Goal: Information Seeking & Learning: Learn about a topic

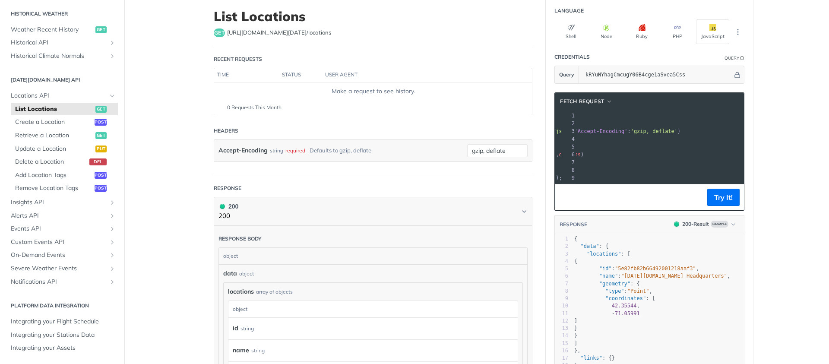
scroll to position [58, 0]
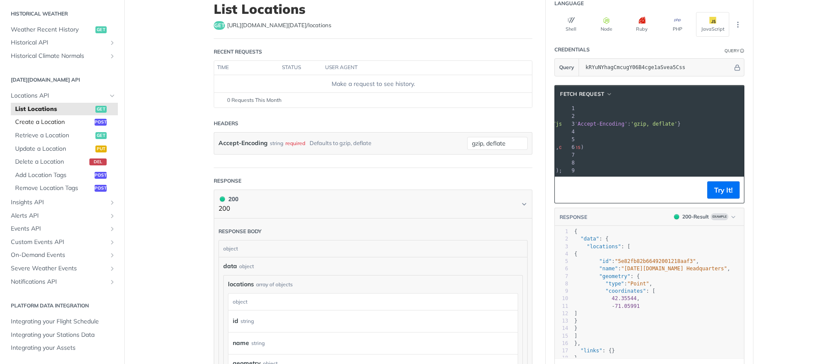
click at [54, 126] on span "Create a Location" at bounding box center [53, 122] width 77 height 9
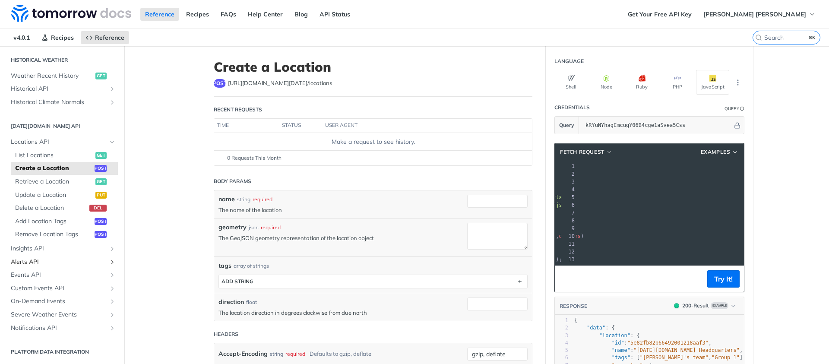
click at [30, 256] on link "Alerts API" at bounding box center [61, 262] width 111 height 13
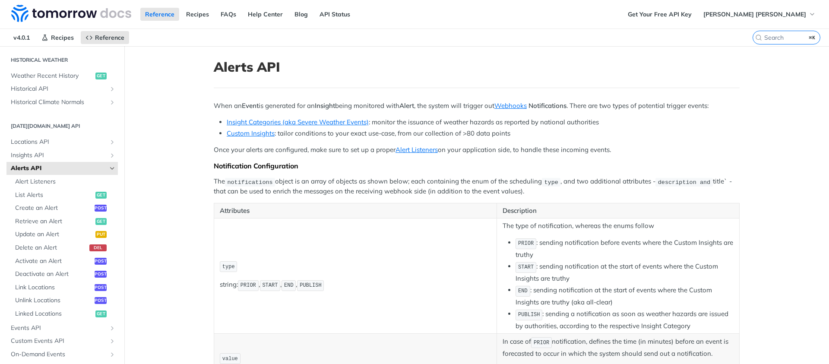
click at [53, 126] on h2 "[DATE][DOMAIN_NAME] API" at bounding box center [61, 126] width 111 height 8
click at [46, 142] on span "Locations API" at bounding box center [59, 142] width 96 height 9
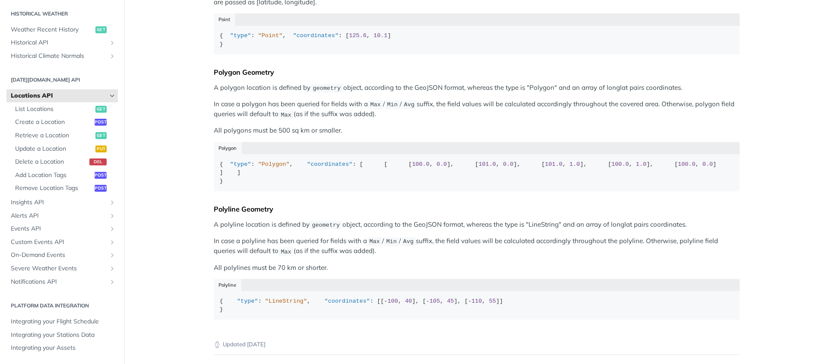
scroll to position [164, 0]
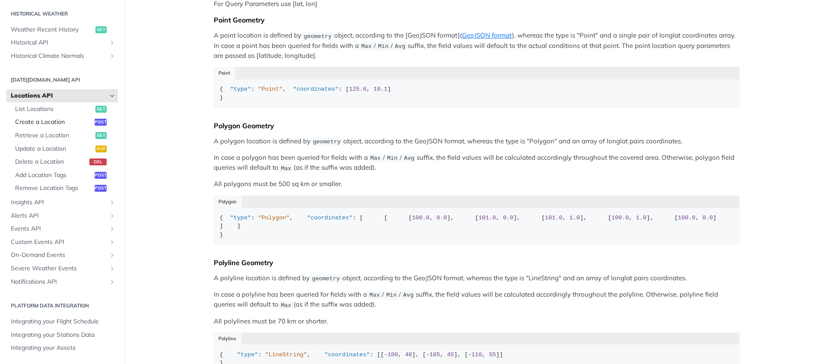
click at [38, 127] on link "Create a Location post" at bounding box center [64, 122] width 107 height 13
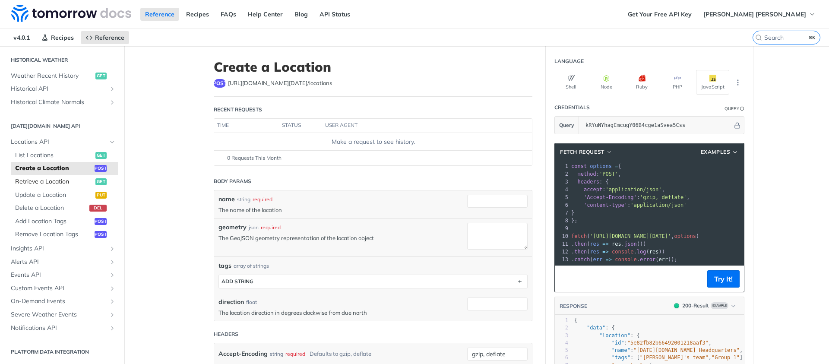
click at [51, 183] on span "Retrieve a Location" at bounding box center [54, 181] width 78 height 9
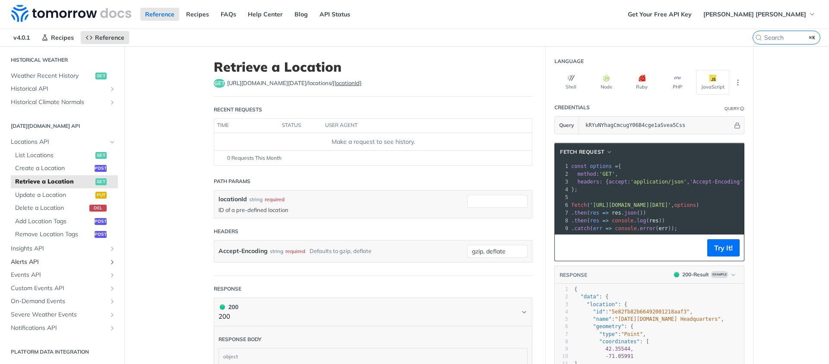
click at [48, 259] on span "Alerts API" at bounding box center [59, 262] width 96 height 9
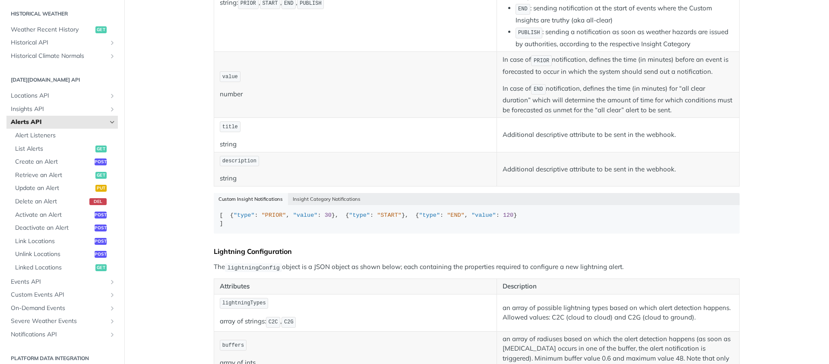
scroll to position [305, 0]
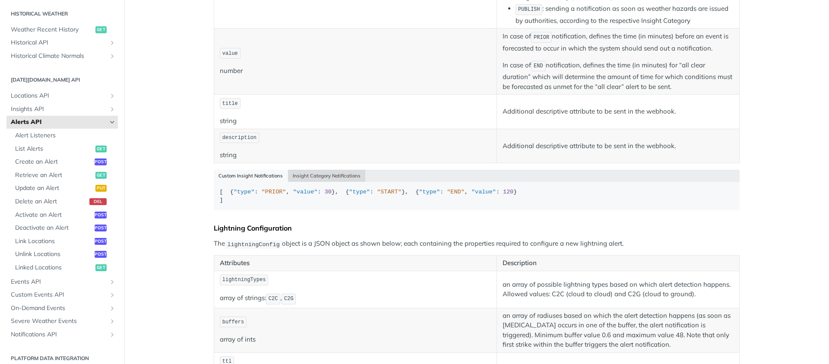
click at [334, 177] on button "Insight Category Notifications" at bounding box center [327, 176] width 78 height 12
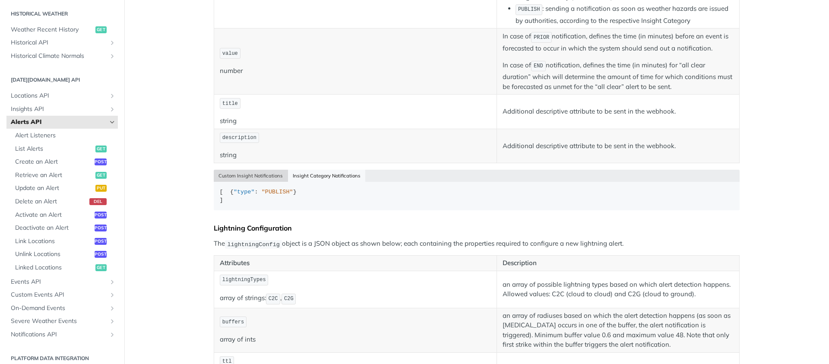
click at [260, 174] on button "Custom Insight Notifications" at bounding box center [251, 176] width 74 height 12
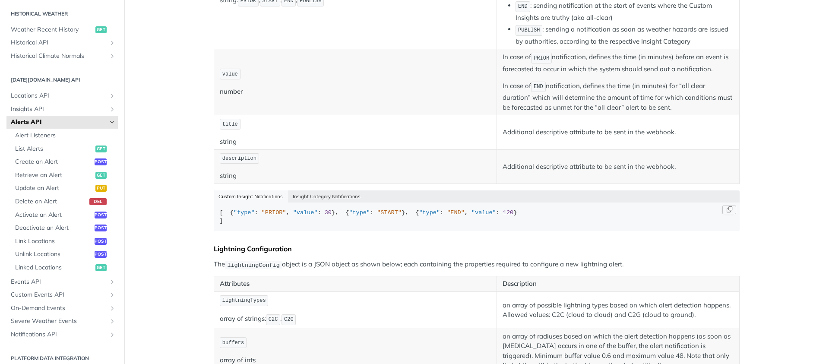
scroll to position [420, 0]
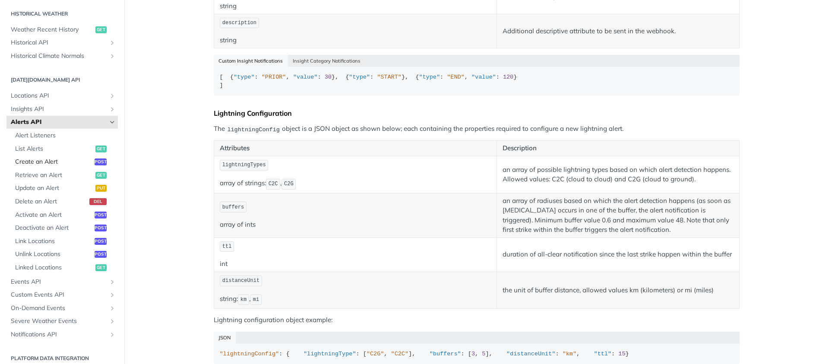
click at [40, 164] on span "Create an Alert" at bounding box center [53, 162] width 77 height 9
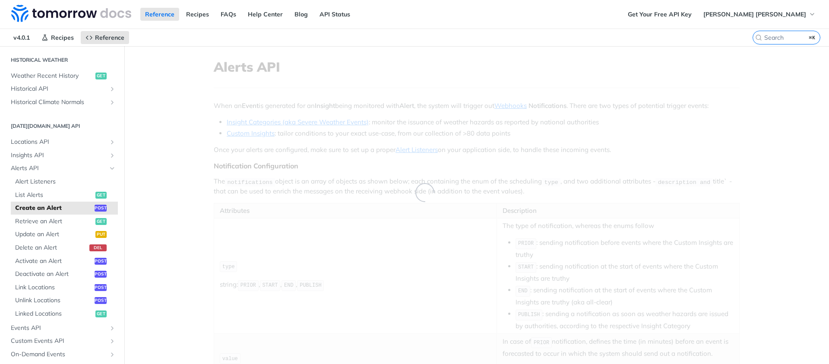
select select "true"
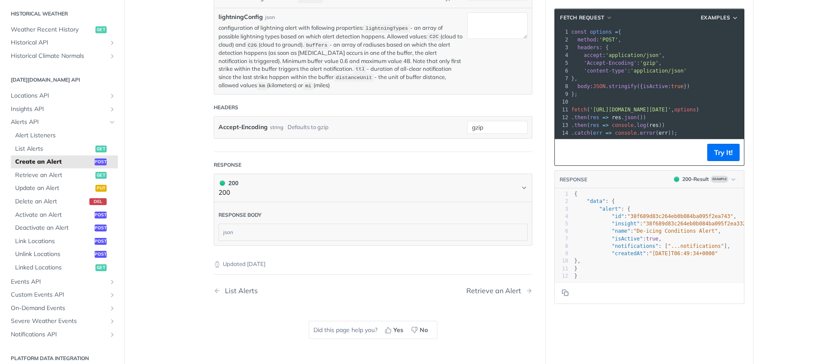
scroll to position [320, 0]
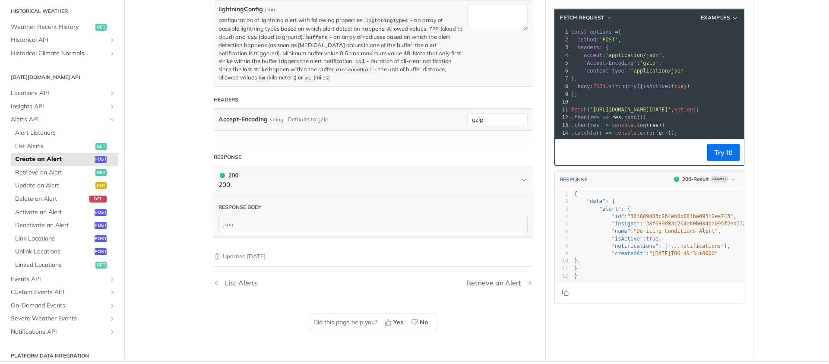
click at [325, 223] on div "json" at bounding box center [373, 224] width 308 height 16
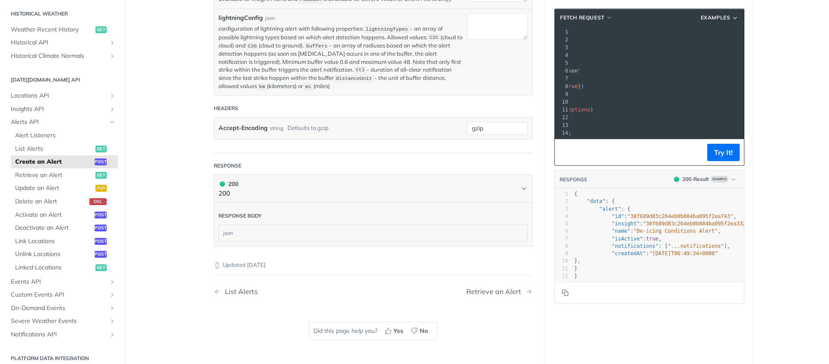
scroll to position [0, 112]
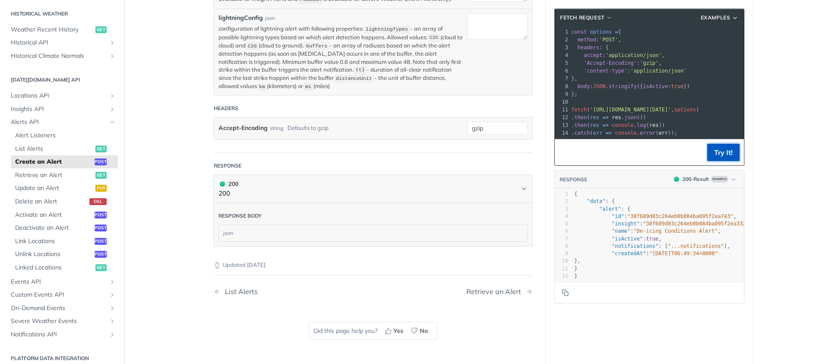
click at [716, 158] on button "Try It!" at bounding box center [723, 152] width 32 height 17
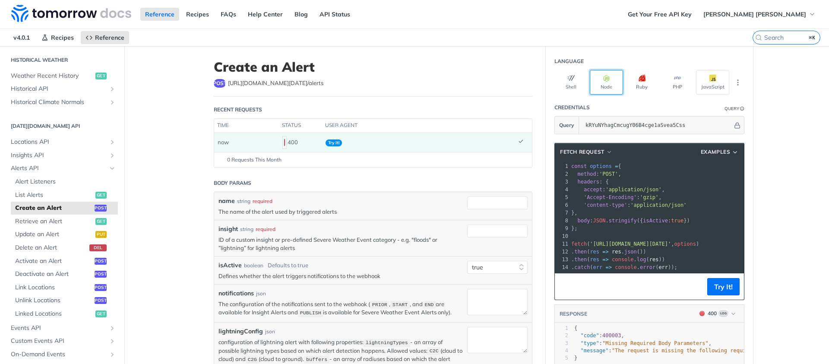
click at [607, 83] on button "Node" at bounding box center [606, 82] width 33 height 25
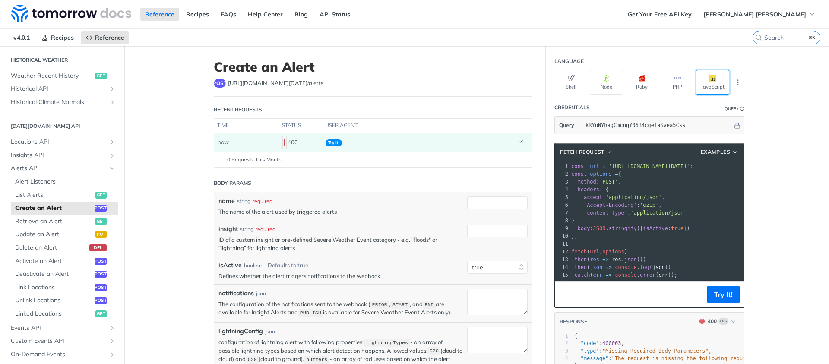
click at [703, 85] on button "JavaScript" at bounding box center [712, 82] width 33 height 25
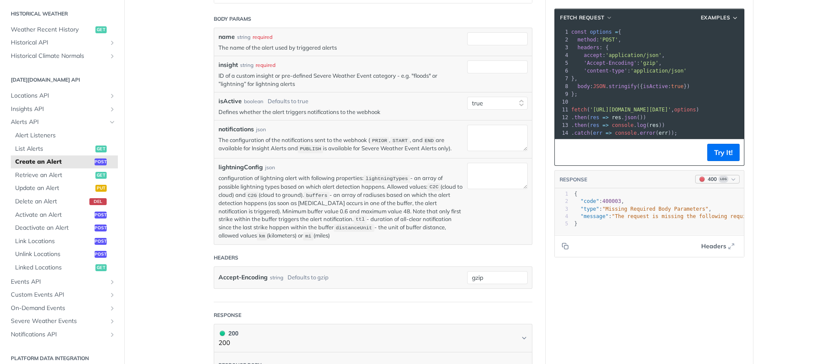
click at [709, 183] on div "400" at bounding box center [712, 179] width 9 height 8
click at [672, 218] on div "200 - Result" at bounding box center [670, 218] width 29 height 9
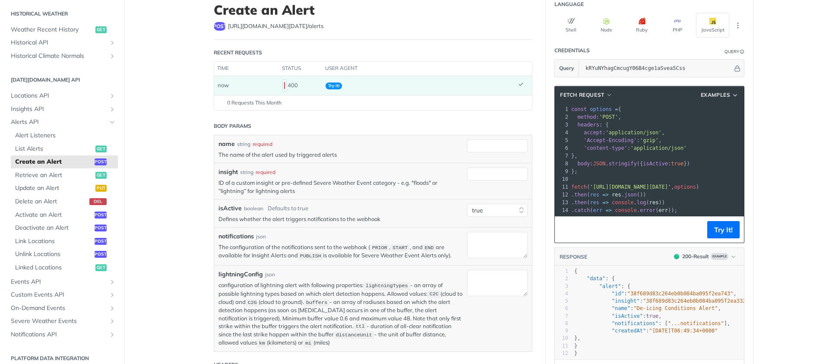
scroll to position [22, 0]
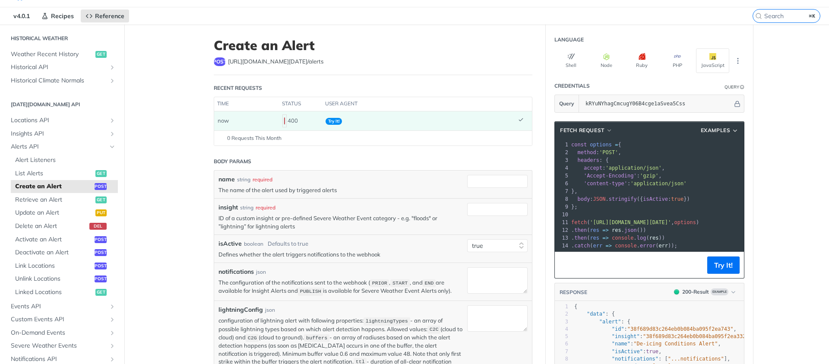
click at [288, 121] on div "400" at bounding box center [300, 121] width 36 height 15
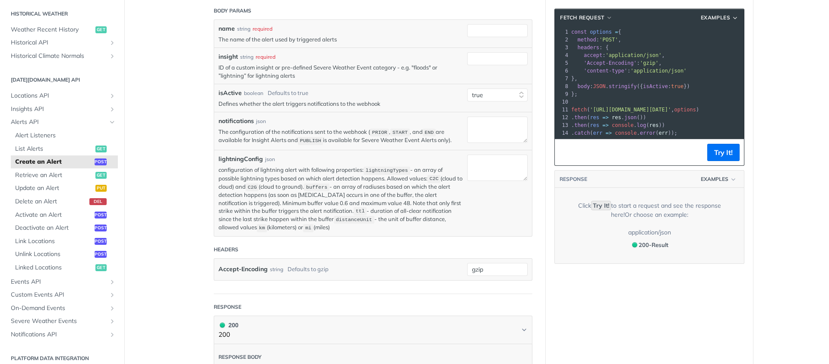
click at [236, 119] on label "notifications" at bounding box center [235, 121] width 35 height 9
click at [467, 119] on textarea "notifications" at bounding box center [497, 130] width 60 height 26
click at [236, 119] on label "notifications" at bounding box center [235, 121] width 35 height 9
click at [467, 119] on textarea "notifications" at bounding box center [497, 130] width 60 height 26
copy label "notifications"
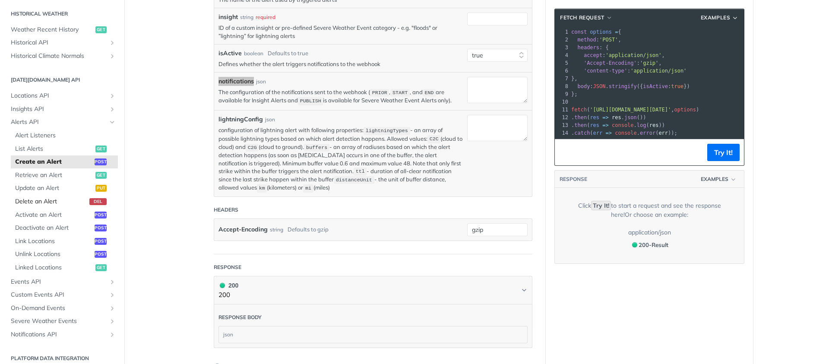
scroll to position [228, 0]
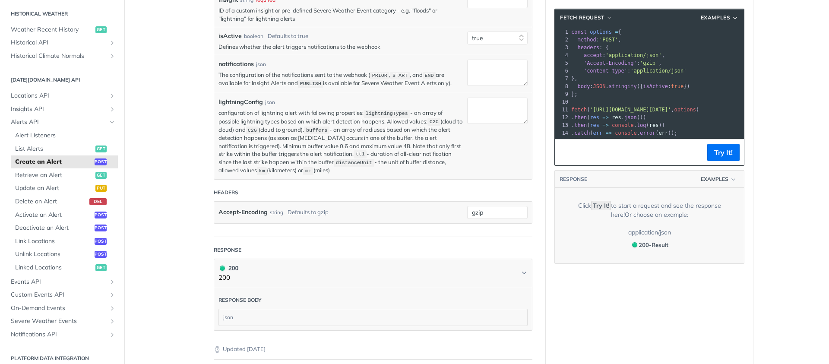
click at [591, 210] on code "Try It!" at bounding box center [601, 205] width 20 height 9
click at [652, 248] on span "200 - Result" at bounding box center [653, 244] width 30 height 7
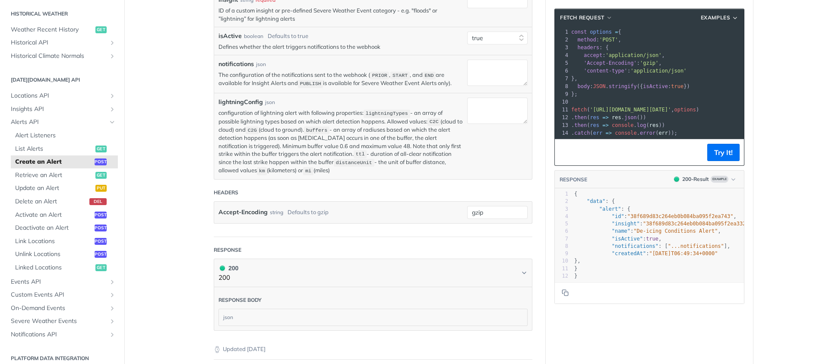
click at [186, 45] on main "JUMP TO ⌘/ Fundamentals [DATE][DOMAIN_NAME] APIs Weather Data Layers Core Proba…" at bounding box center [414, 135] width 829 height 637
click at [43, 175] on span "Retrieve an Alert" at bounding box center [54, 175] width 78 height 9
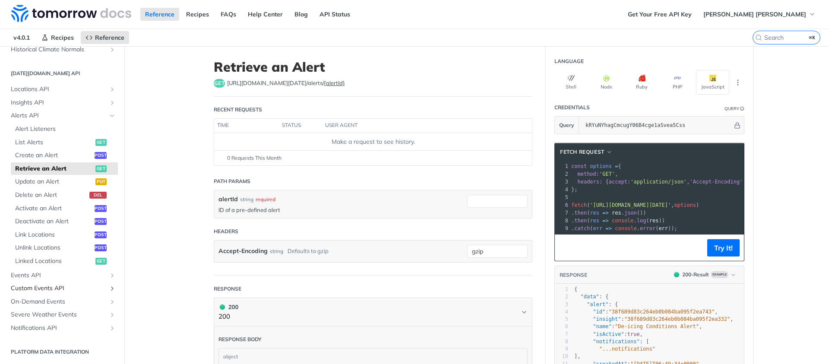
click at [50, 291] on span "Custom Events API" at bounding box center [59, 288] width 96 height 9
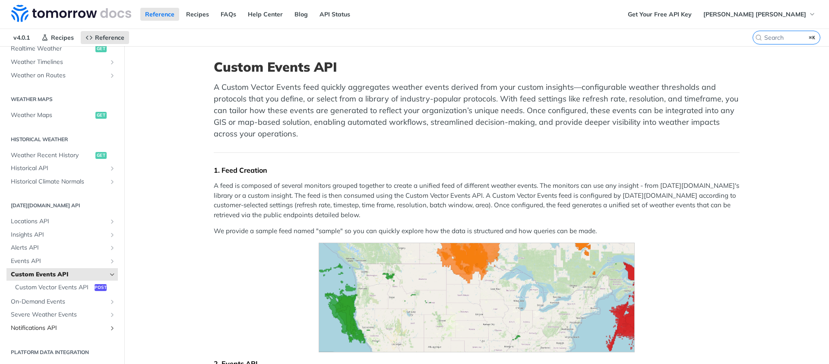
click at [41, 331] on span "Notifications API" at bounding box center [59, 328] width 96 height 9
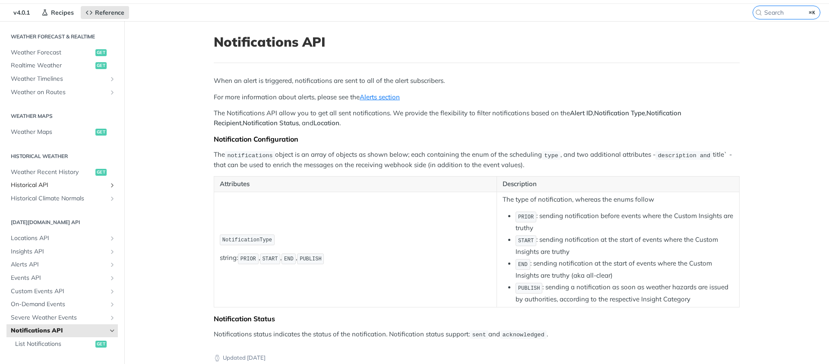
scroll to position [173, 0]
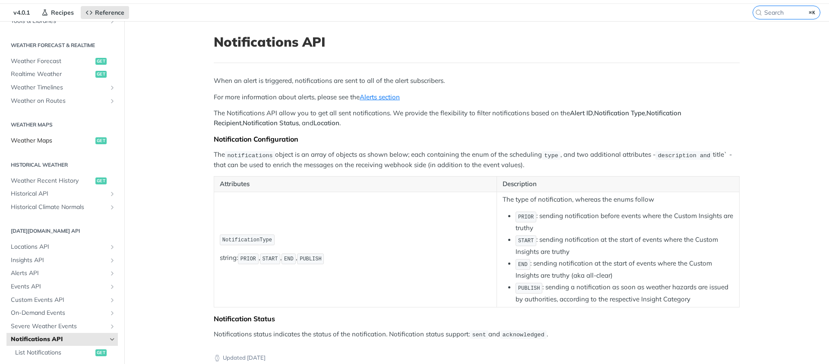
click at [51, 143] on span "Weather Maps" at bounding box center [52, 140] width 82 height 9
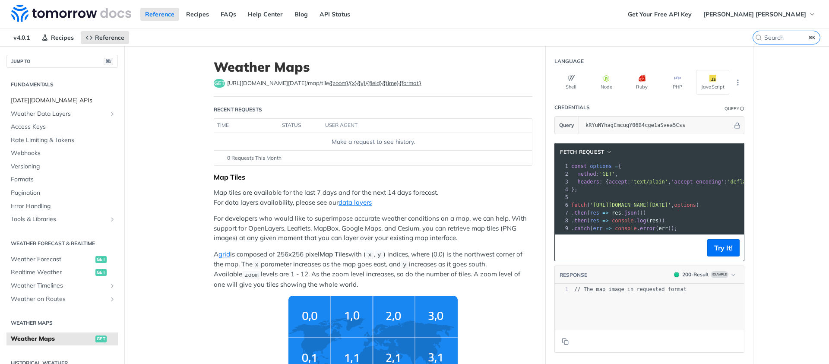
click at [50, 98] on span "[DATE][DOMAIN_NAME] APIs" at bounding box center [63, 100] width 105 height 9
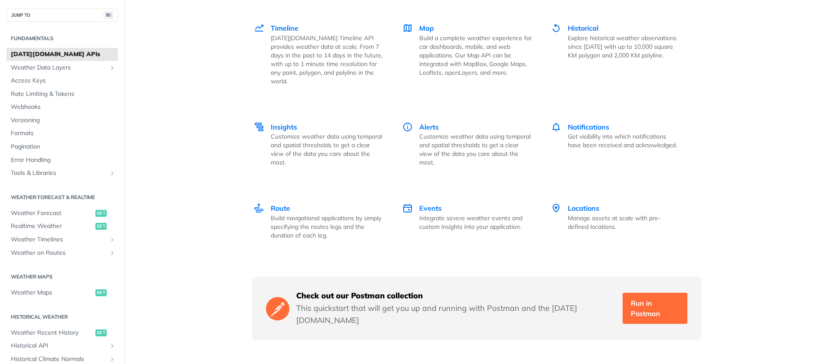
scroll to position [1227, 0]
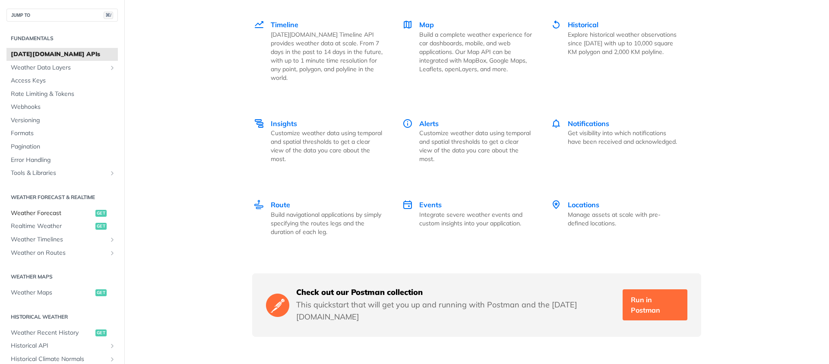
click at [51, 212] on span "Weather Forecast" at bounding box center [52, 213] width 82 height 9
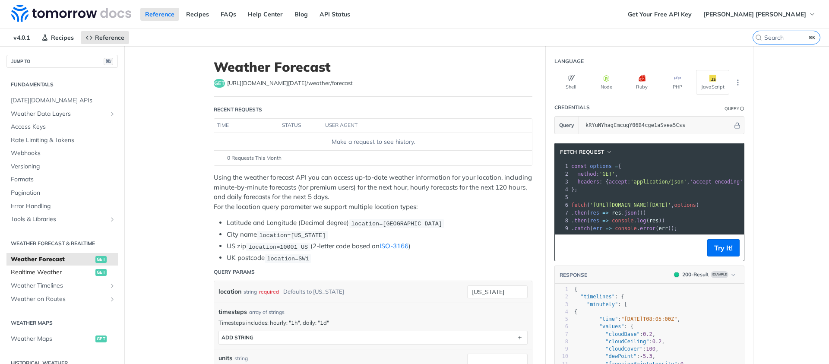
click at [66, 274] on span "Realtime Weather" at bounding box center [52, 272] width 82 height 9
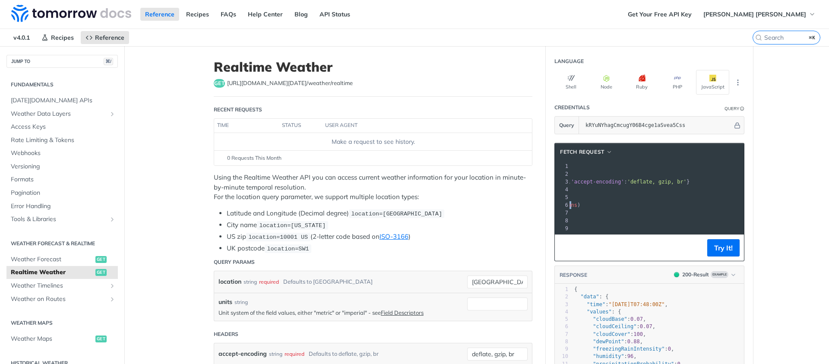
scroll to position [0, 197]
drag, startPoint x: 591, startPoint y: 203, endPoint x: 705, endPoint y: 205, distance: 114.0
click at [480, 205] on span "'[URL][DOMAIN_NAME][DATE]'" at bounding box center [439, 205] width 81 height 6
copy span "[URL][DOMAIN_NAME][DATE]"
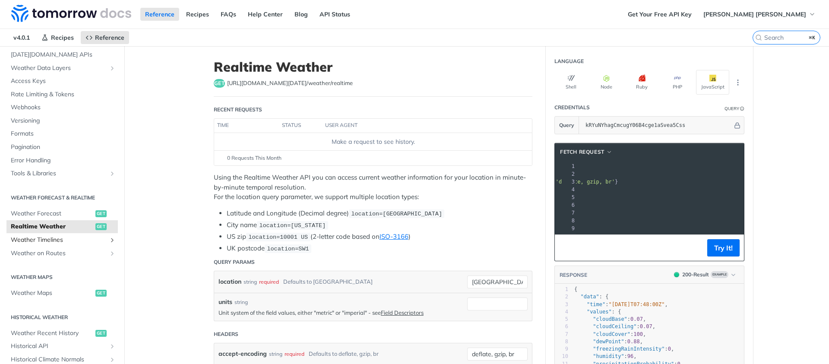
scroll to position [85, 0]
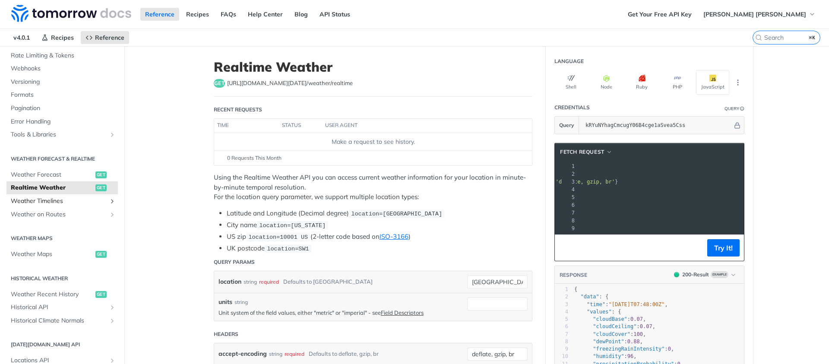
click at [69, 202] on span "Weather Timelines" at bounding box center [59, 201] width 96 height 9
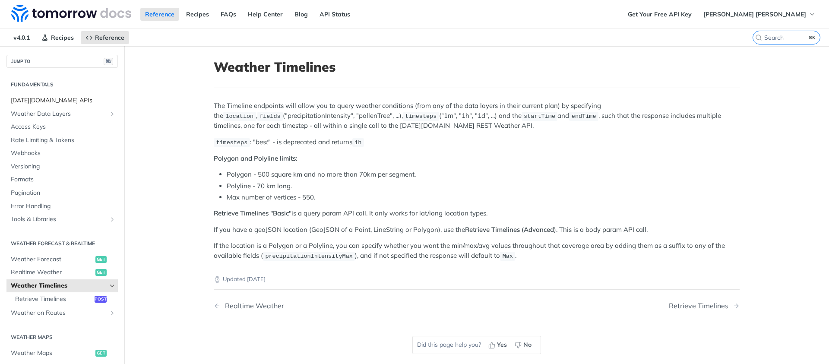
click at [74, 97] on span "[DATE][DOMAIN_NAME] APIs" at bounding box center [63, 100] width 105 height 9
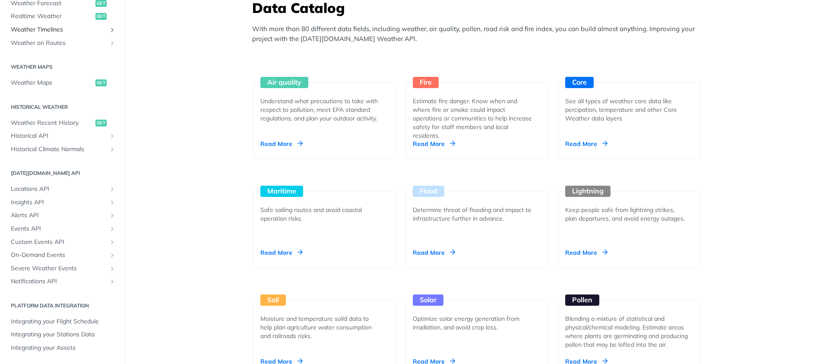
scroll to position [195, 0]
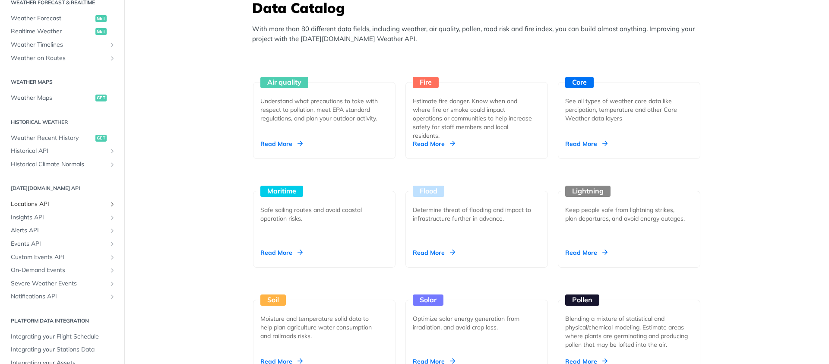
click at [53, 207] on span "Locations API" at bounding box center [59, 204] width 96 height 9
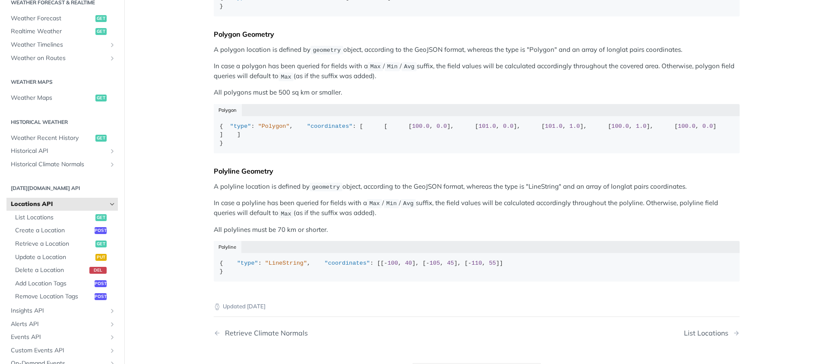
scroll to position [224, 0]
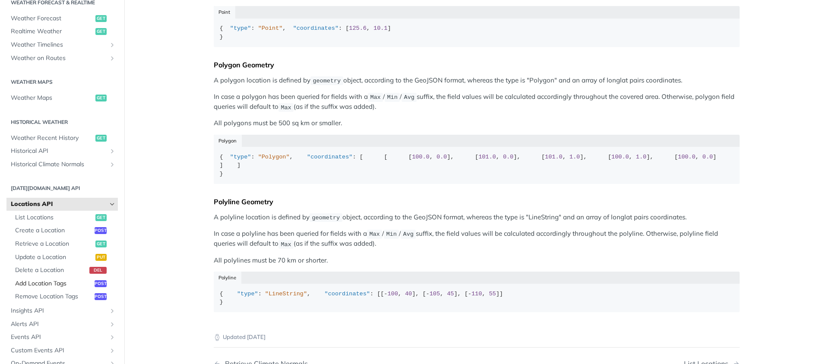
click at [53, 289] on link "Add Location Tags post" at bounding box center [64, 283] width 107 height 13
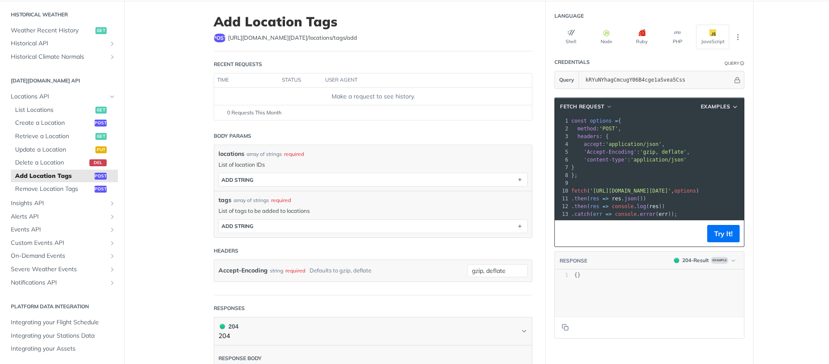
scroll to position [63, 0]
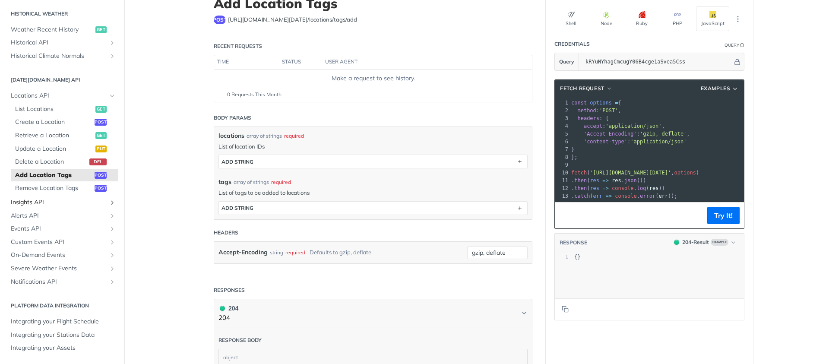
click at [72, 197] on link "Insights API" at bounding box center [61, 202] width 111 height 13
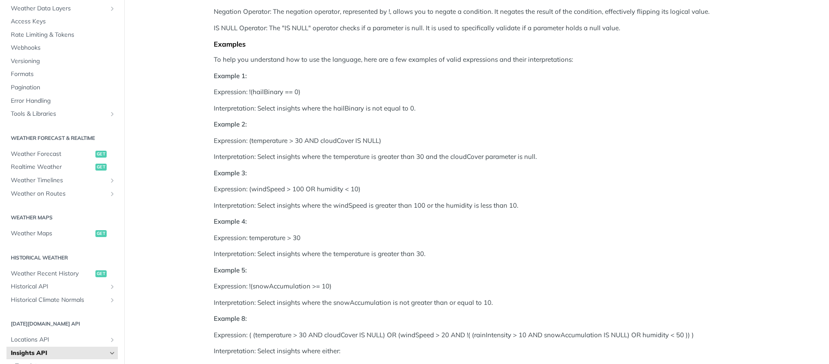
scroll to position [259, 0]
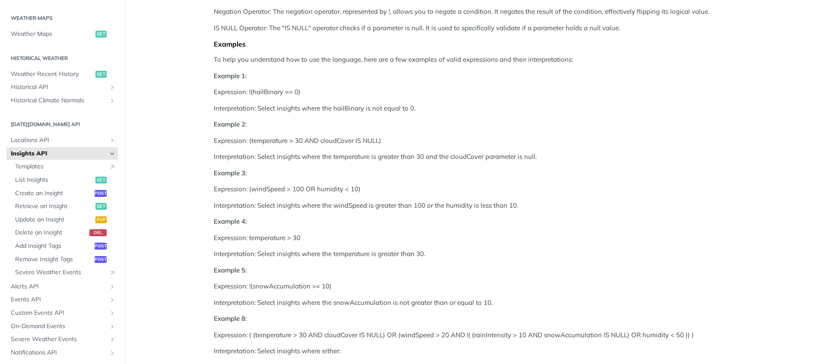
click at [44, 125] on h2 "[DATE][DOMAIN_NAME] API" at bounding box center [61, 124] width 111 height 8
click at [36, 139] on span "Locations API" at bounding box center [59, 140] width 96 height 9
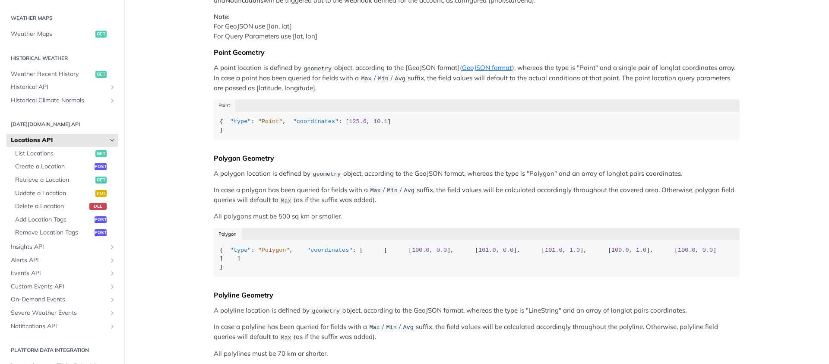
scroll to position [151, 0]
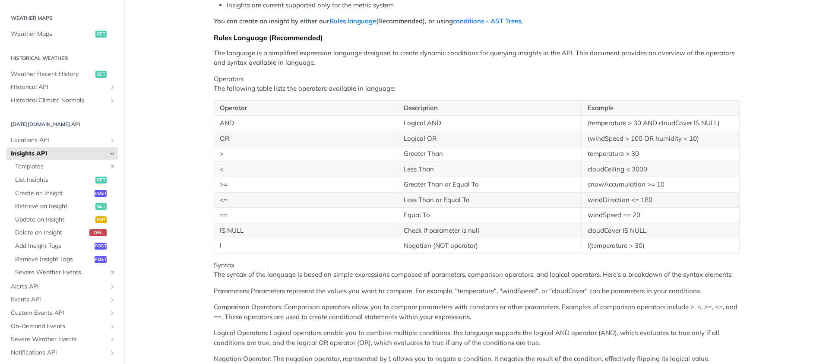
scroll to position [80, 0]
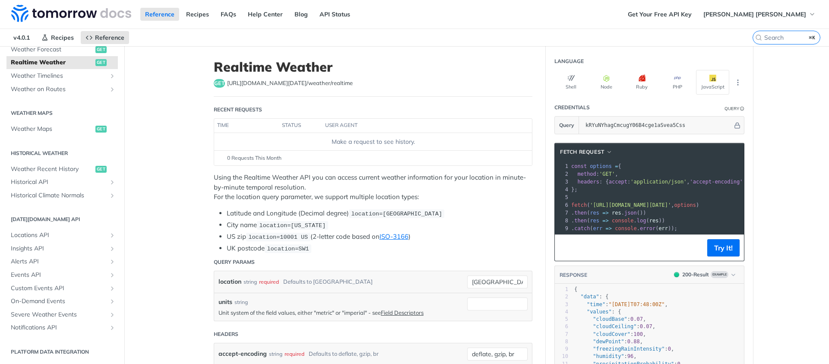
scroll to position [210, 0]
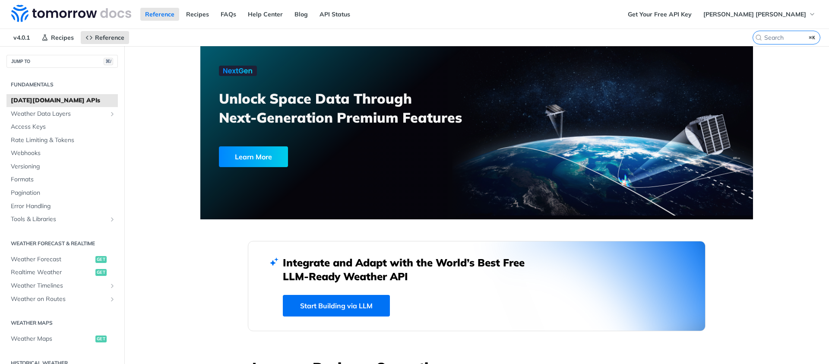
click at [76, 101] on span "[DATE][DOMAIN_NAME] APIs" at bounding box center [63, 100] width 105 height 9
click at [51, 58] on button "JUMP TO ⌘/" at bounding box center [61, 61] width 111 height 13
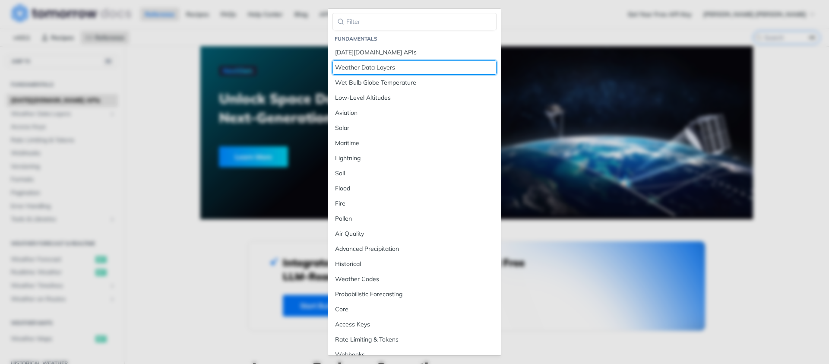
click at [417, 71] on div "Weather Data Layers" at bounding box center [414, 67] width 159 height 9
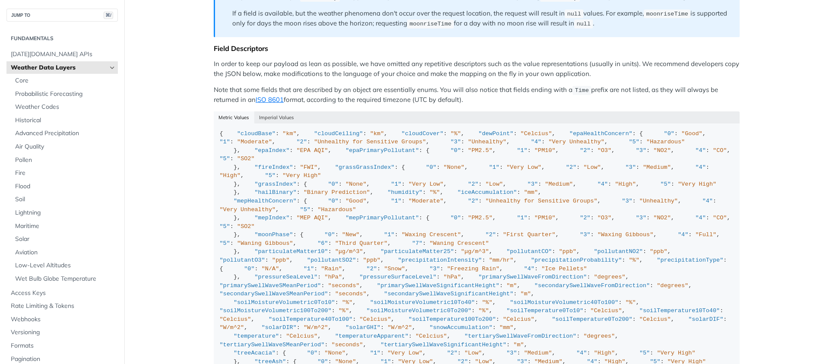
scroll to position [702, 0]
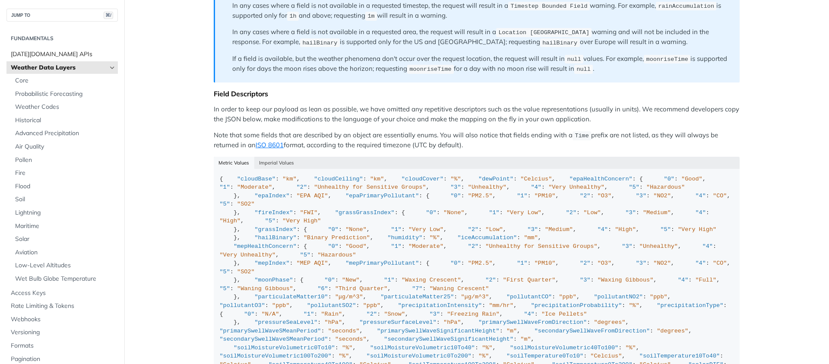
click at [44, 53] on span "[DATE][DOMAIN_NAME] APIs" at bounding box center [63, 54] width 105 height 9
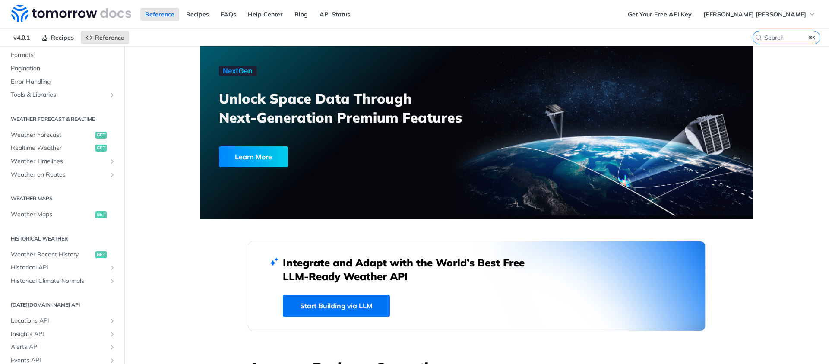
scroll to position [126, 0]
click at [53, 133] on span "Weather Forecast" at bounding box center [52, 134] width 82 height 9
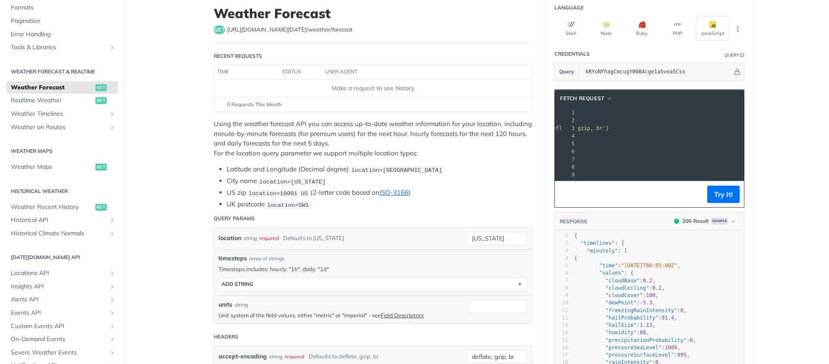
drag, startPoint x: 590, startPoint y: 150, endPoint x: 705, endPoint y: 152, distance: 115.7
click at [471, 152] on span "'[URL][DOMAIN_NAME][DATE]'" at bounding box center [430, 152] width 81 height 6
copy span "https://api.tomorrow.io/v4/weather/forecast?location=new%20york&apikey=kRYuNYha…"
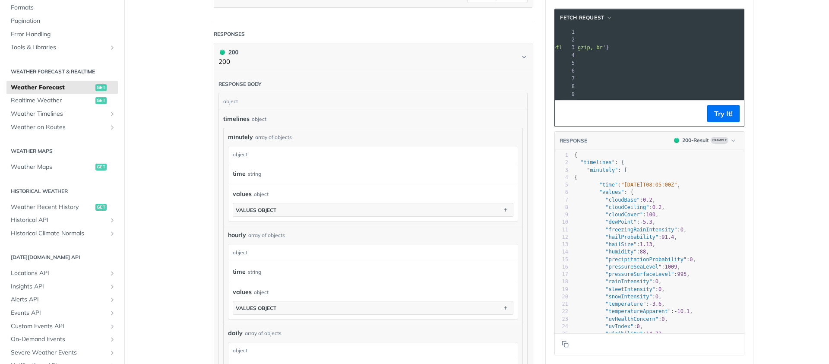
scroll to position [0, 206]
